Goal: Task Accomplishment & Management: Manage account settings

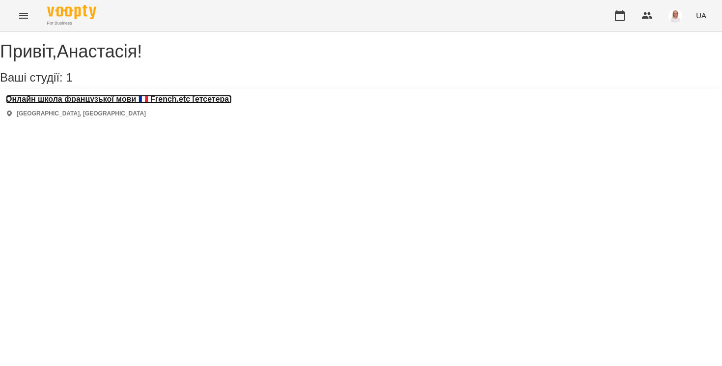
click at [84, 104] on h3 "Онлайн школа французької мови 🇫🇷 French.etc [етсетера]" at bounding box center [119, 99] width 226 height 9
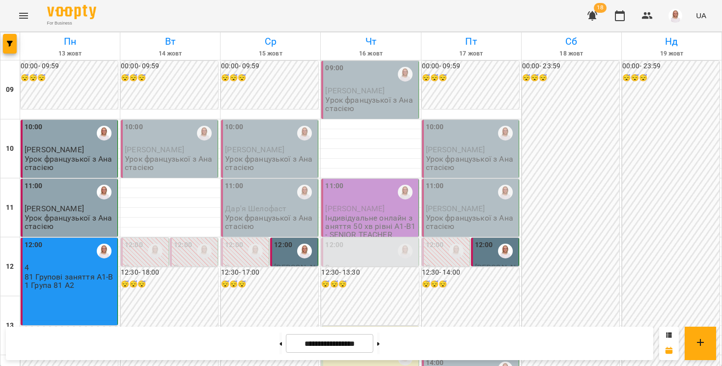
scroll to position [530, 0]
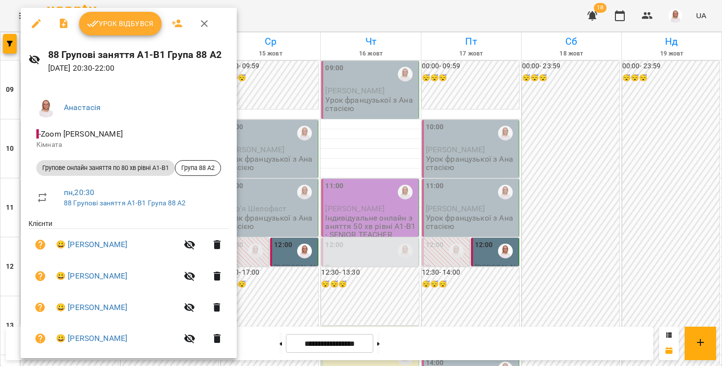
click at [125, 19] on span "Урок відбувся" at bounding box center [120, 24] width 67 height 12
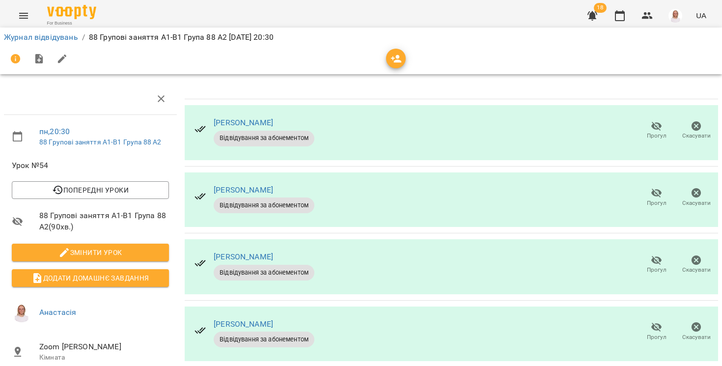
scroll to position [120, 0]
click at [652, 254] on icon "button" at bounding box center [657, 260] width 12 height 12
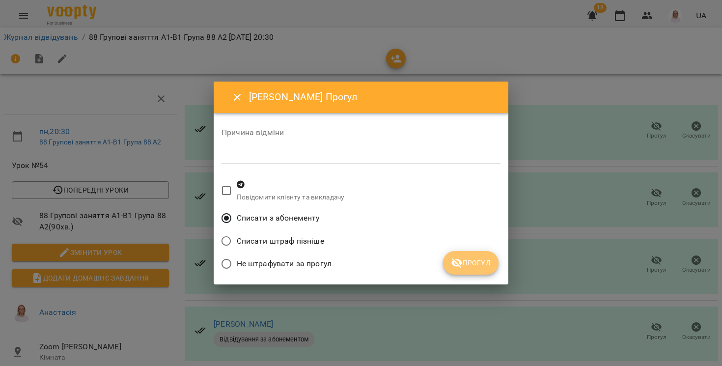
click at [475, 267] on span "Прогул" at bounding box center [471, 263] width 40 height 12
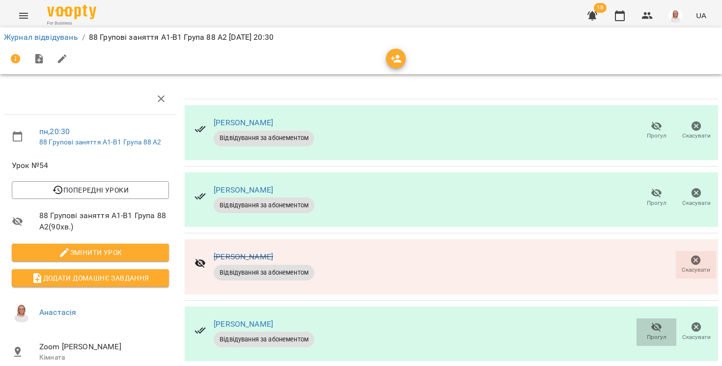
click at [655, 321] on icon "button" at bounding box center [657, 327] width 12 height 12
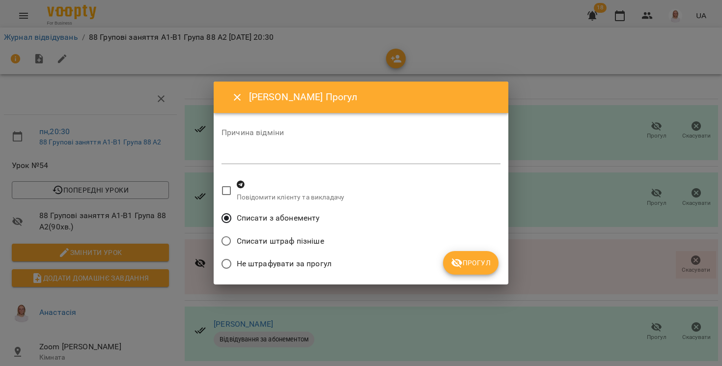
click at [454, 266] on icon "submit" at bounding box center [457, 263] width 12 height 12
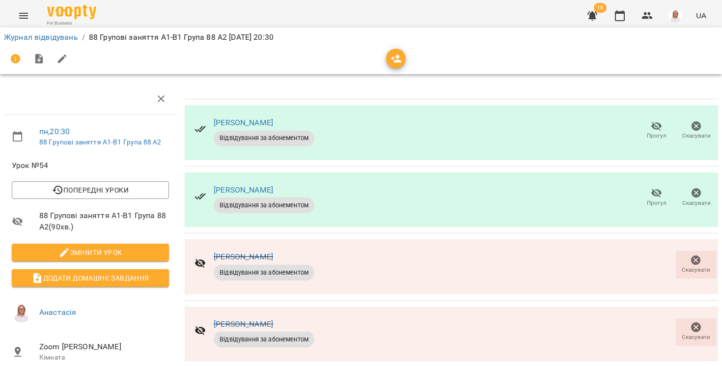
scroll to position [0, 0]
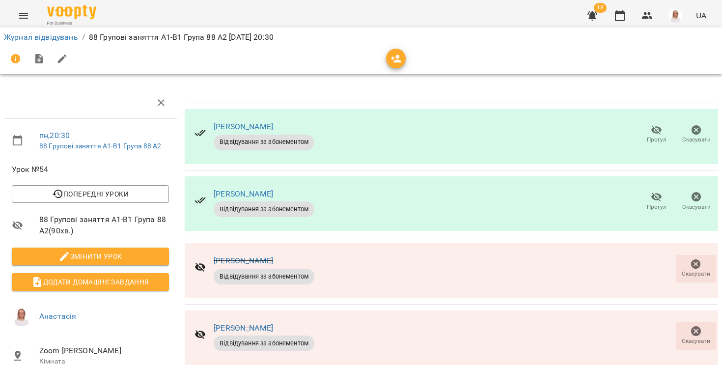
click at [49, 31] on li "Журнал відвідувань" at bounding box center [41, 37] width 74 height 12
click at [51, 37] on link "Журнал відвідувань" at bounding box center [41, 36] width 74 height 9
